Goal: Find specific page/section: Find specific page/section

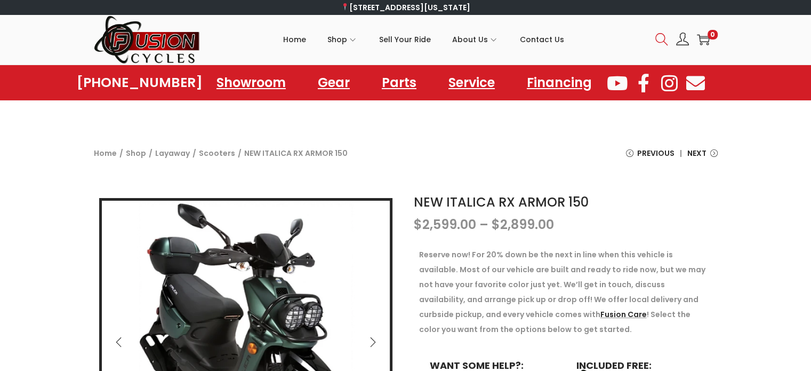
click at [661, 40] on icon at bounding box center [661, 39] width 13 height 13
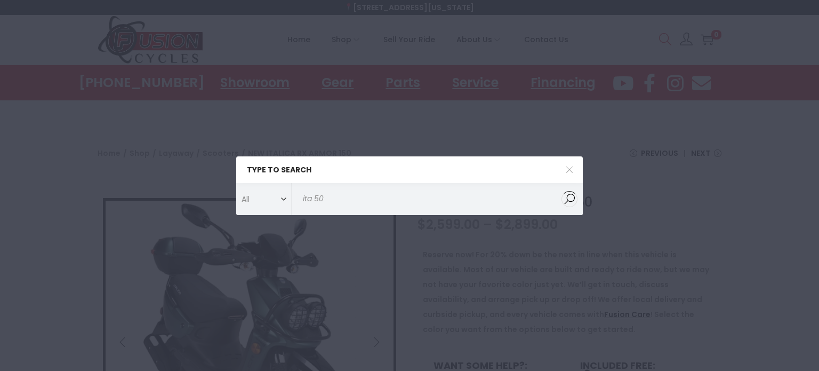
type input "ita 50"
click at [556, 183] on button "Search" at bounding box center [569, 199] width 27 height 32
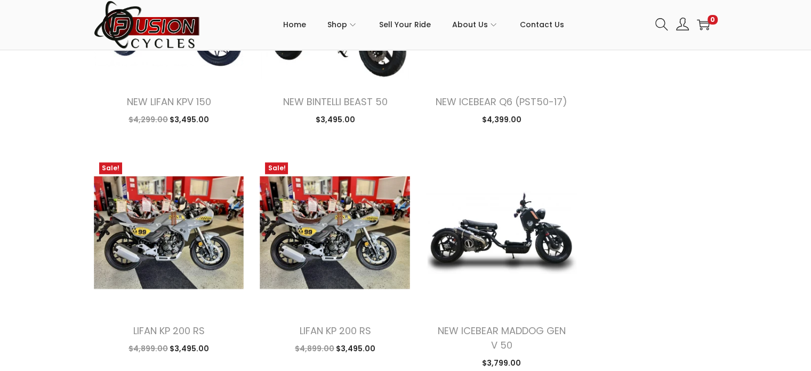
scroll to position [1302, 0]
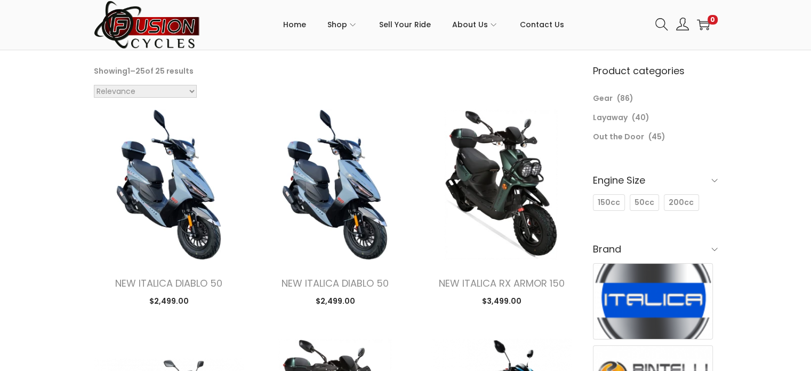
scroll to position [89, 0]
